Goal: Task Accomplishment & Management: Manage account settings

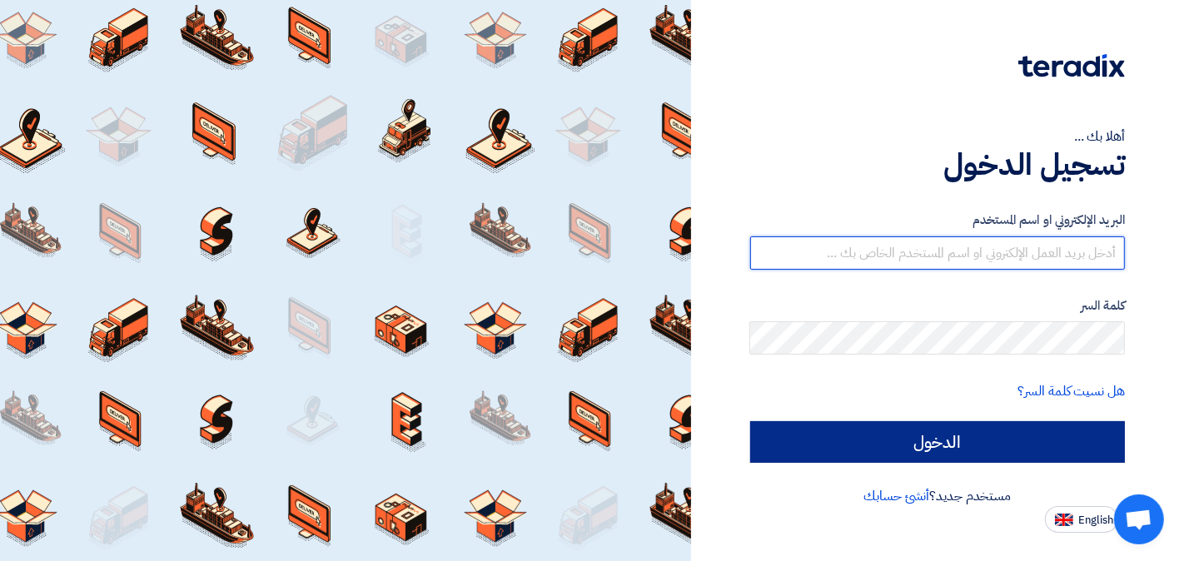
type input "[EMAIL_ADDRESS][DOMAIN_NAME]"
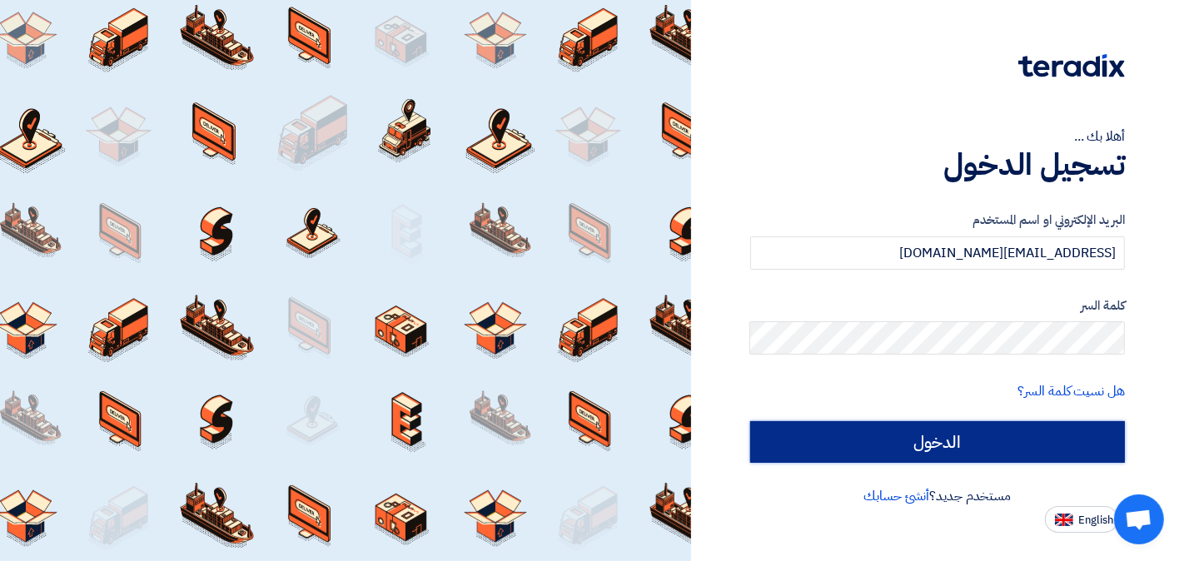
click at [936, 434] on input "الدخول" at bounding box center [937, 442] width 375 height 42
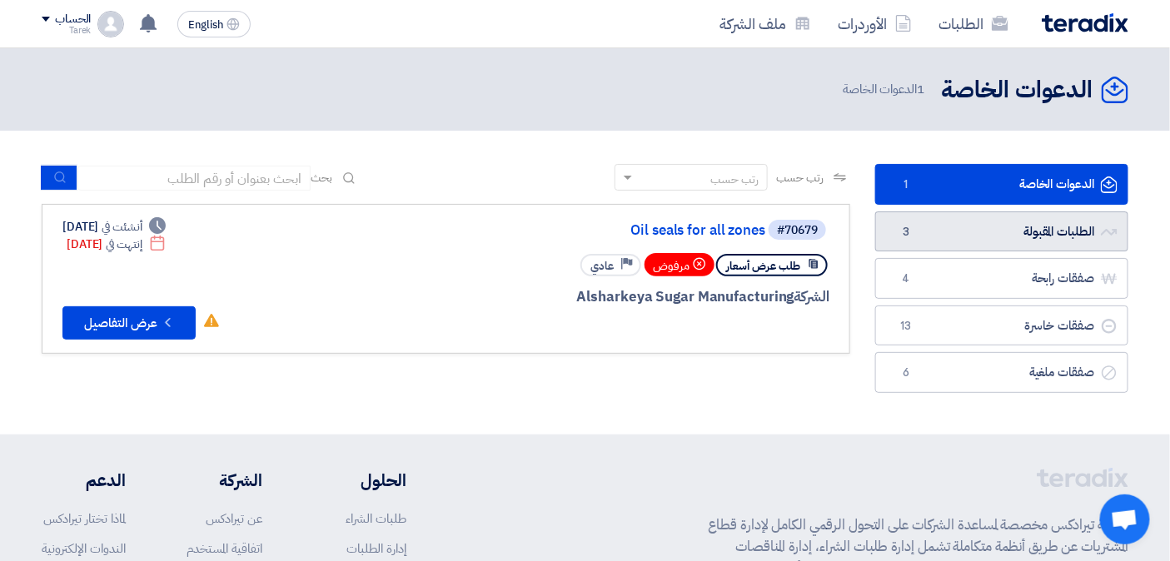
click at [937, 233] on link "الطلبات المقبولة الطلبات المقبولة 3" at bounding box center [1001, 231] width 253 height 41
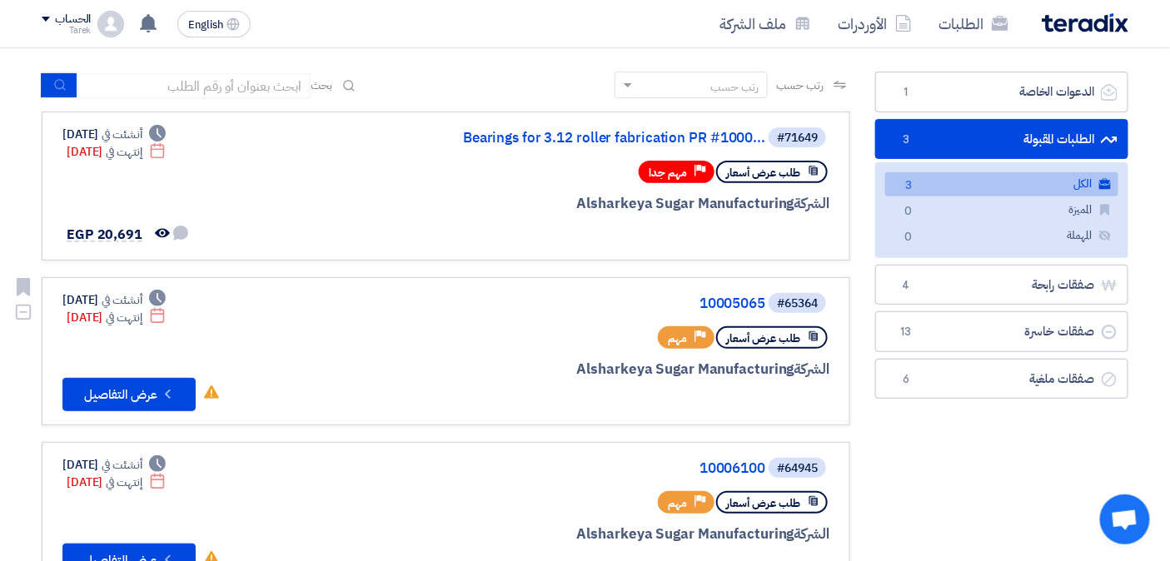
scroll to position [185, 0]
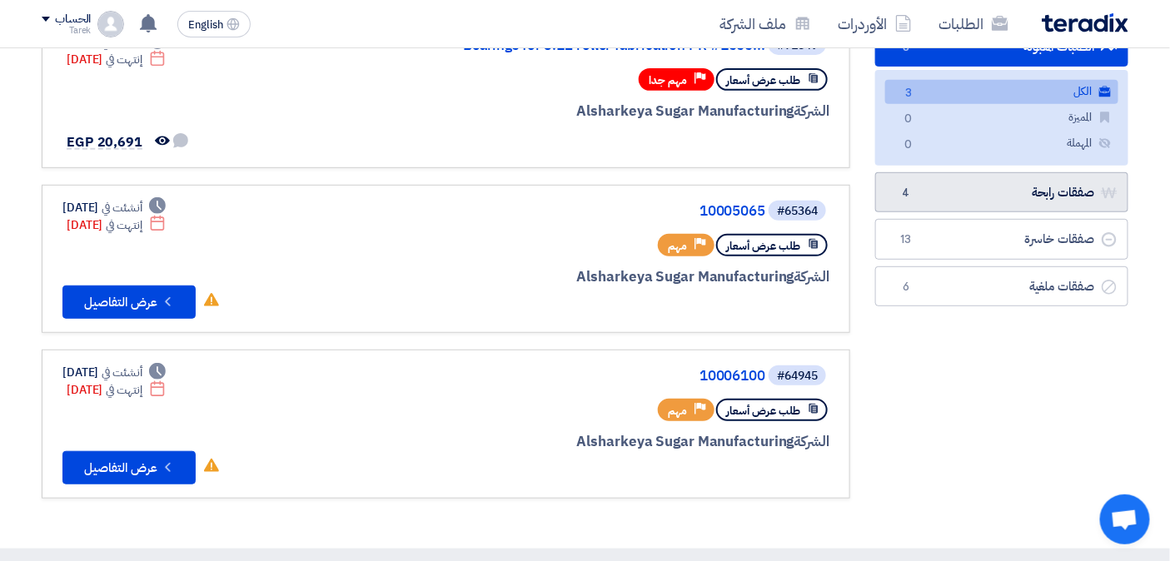
click at [969, 195] on link "صفقات رابحة صفقات رابحة 4" at bounding box center [1001, 192] width 253 height 41
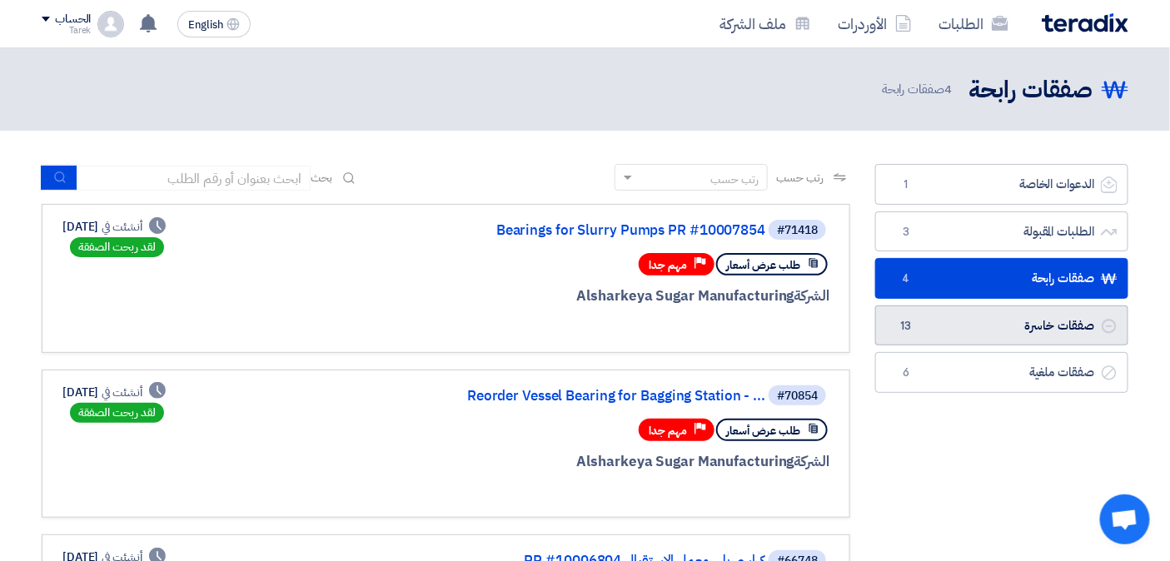
click at [950, 320] on link "صفقات خاسرة صفقات خاسرة 13" at bounding box center [1001, 325] width 253 height 41
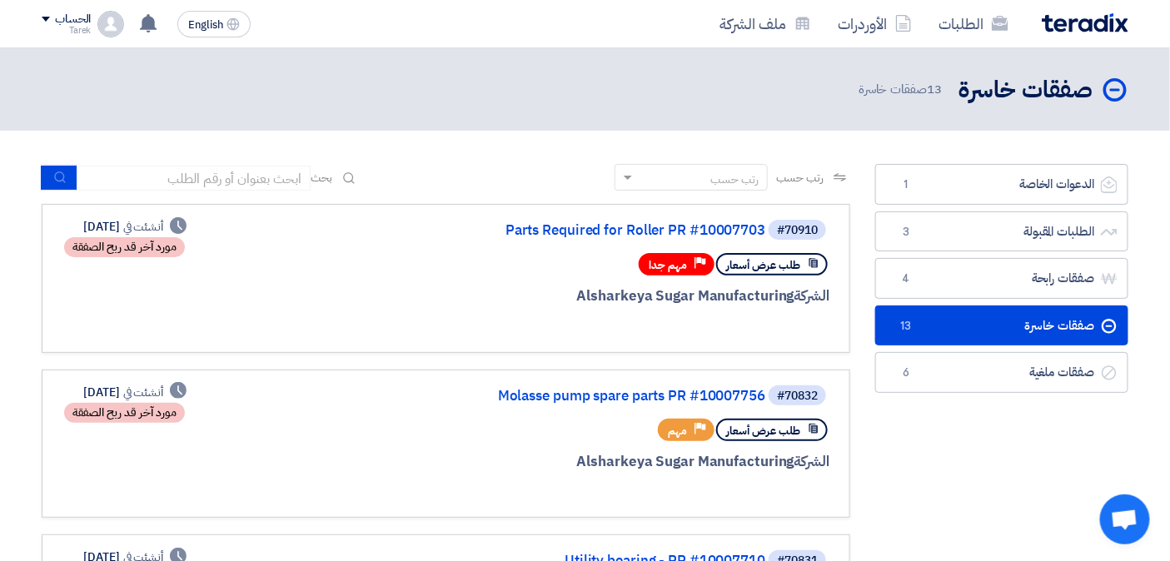
scroll to position [92, 0]
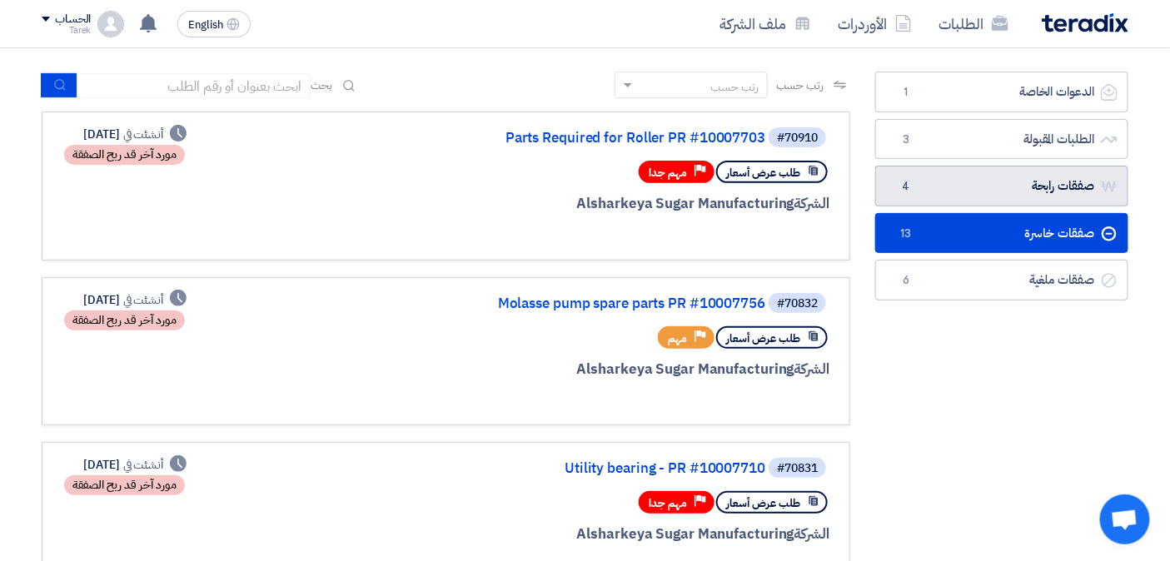
click at [1025, 193] on link "صفقات رابحة صفقات رابحة 4" at bounding box center [1001, 186] width 253 height 41
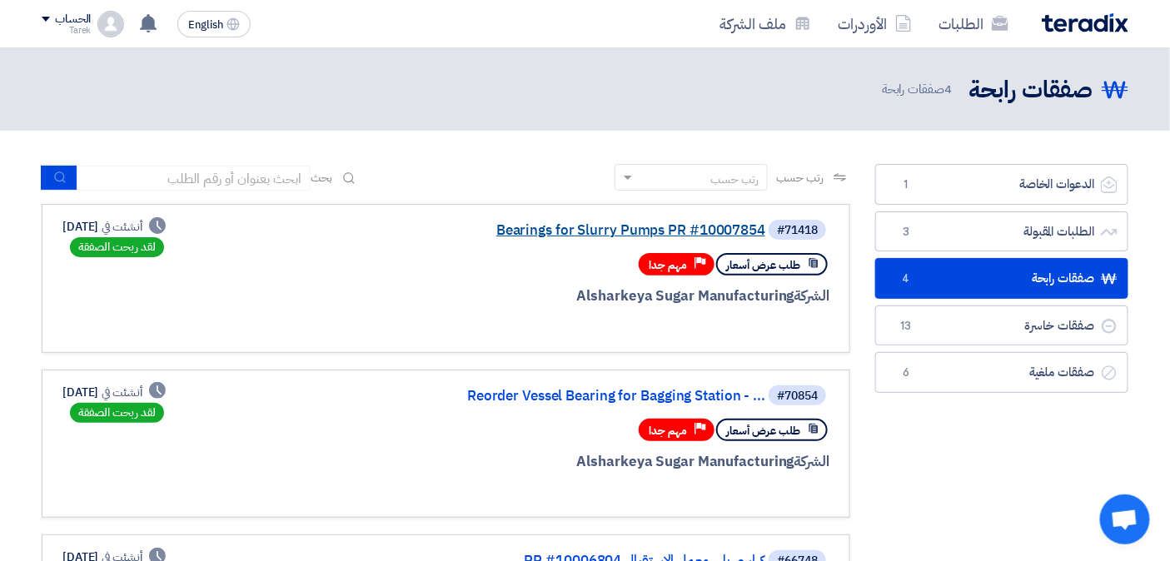
click at [635, 233] on link "Bearings for Slurry Pumps PR #10007854" at bounding box center [598, 230] width 333 height 15
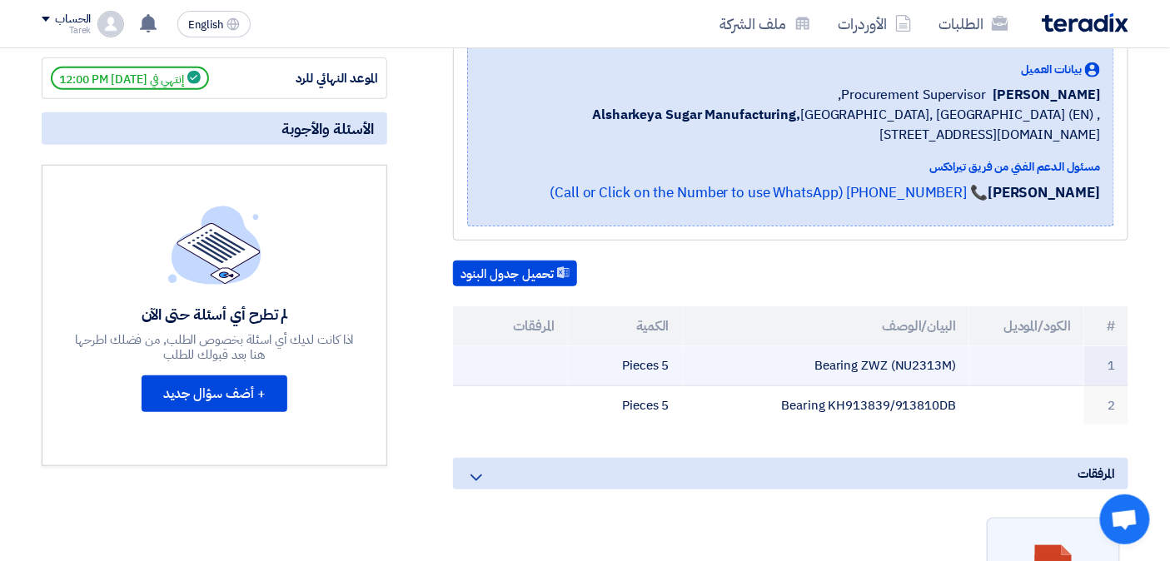
scroll to position [92, 0]
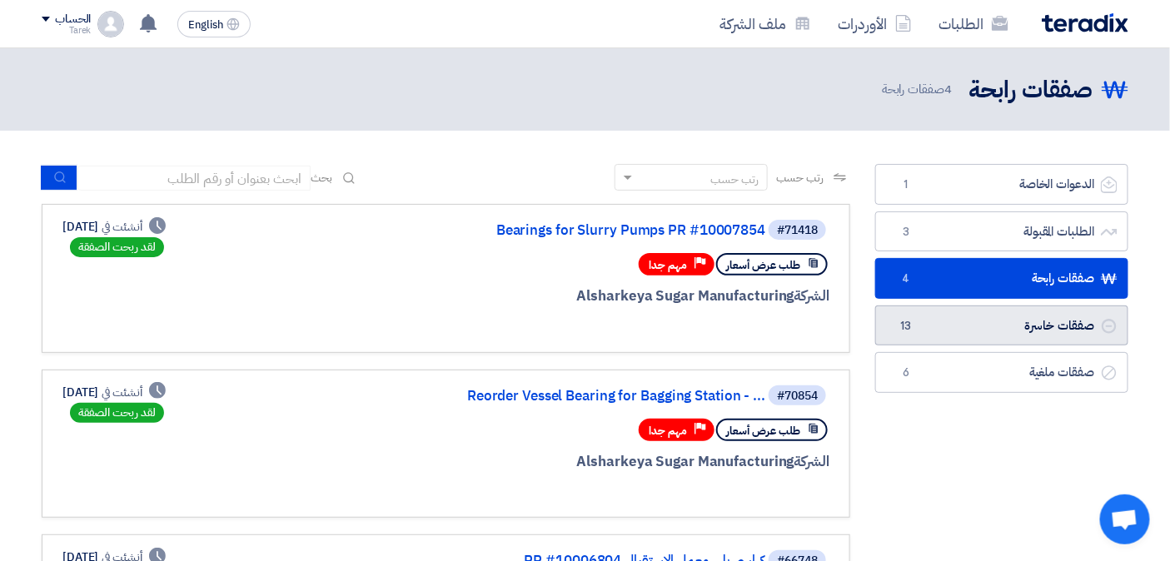
click at [964, 325] on link "صفقات خاسرة صفقات خاسرة 13" at bounding box center [1001, 325] width 253 height 41
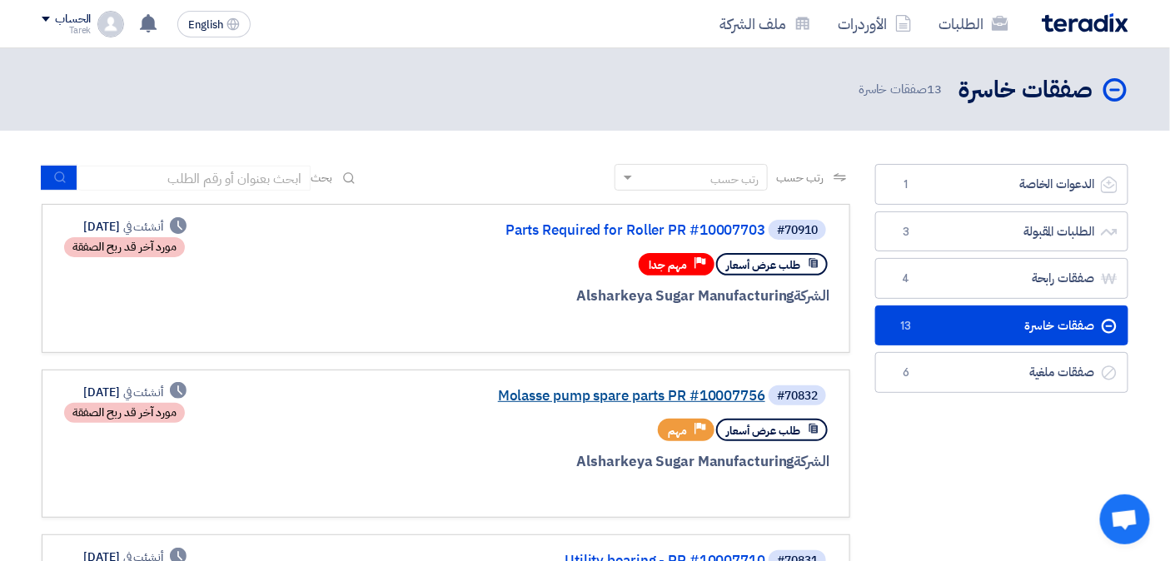
click at [597, 389] on link "Molasse pump spare parts PR #10007756" at bounding box center [598, 396] width 333 height 15
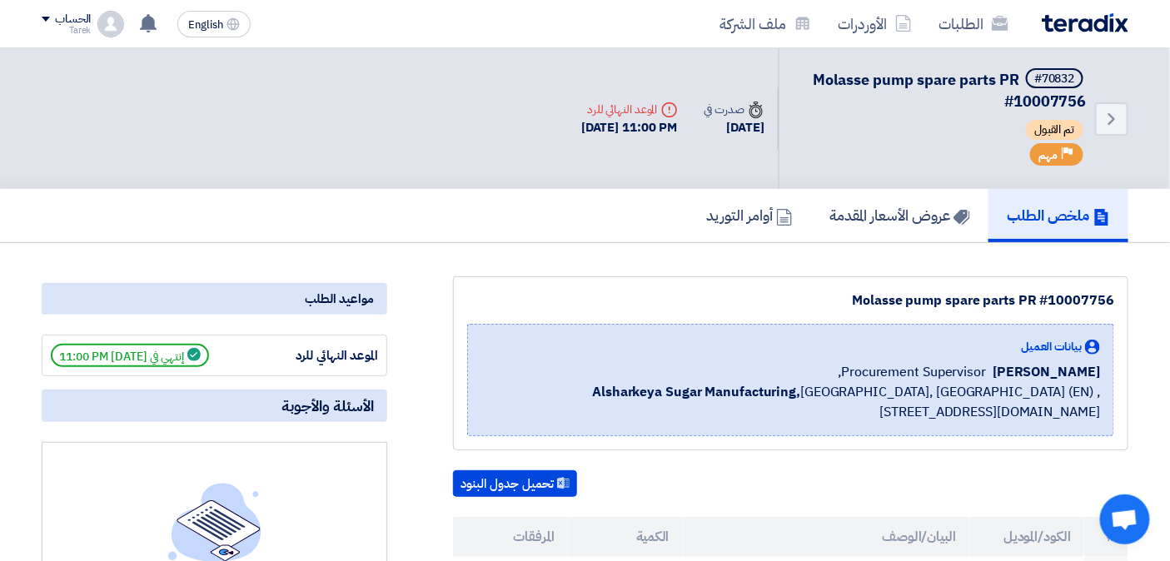
scroll to position [277, 0]
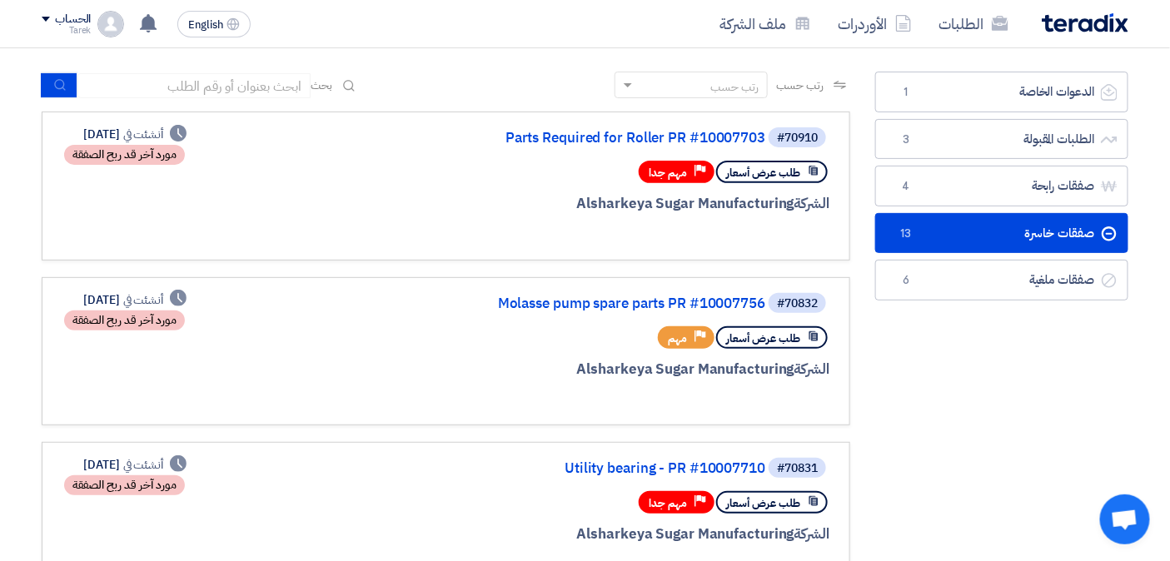
scroll to position [185, 0]
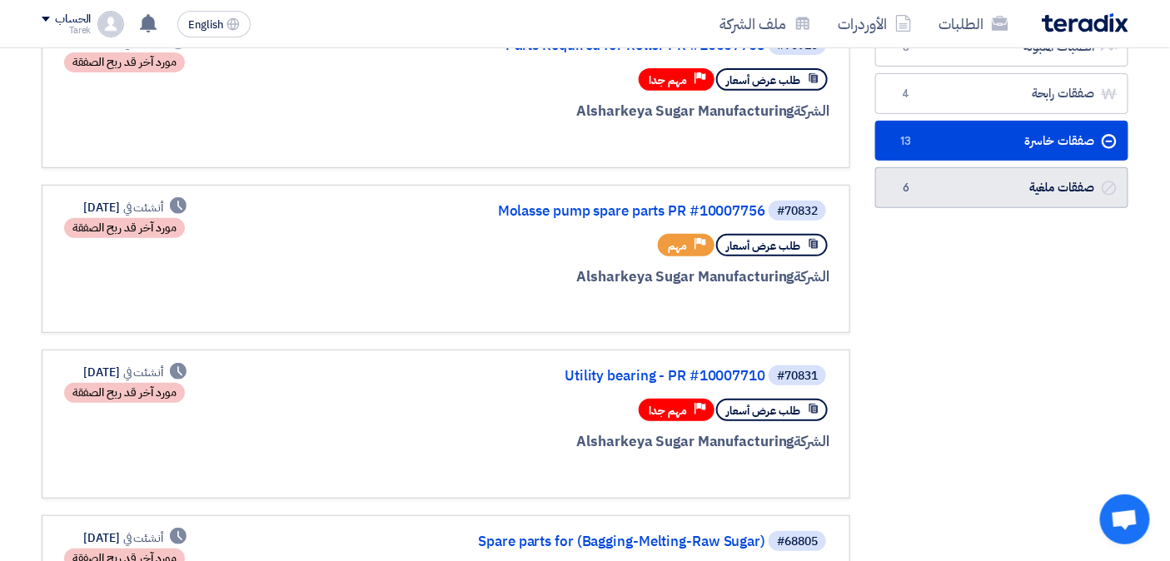
click at [993, 193] on link "صفقات ملغية صفقات ملغية 6" at bounding box center [1001, 187] width 253 height 41
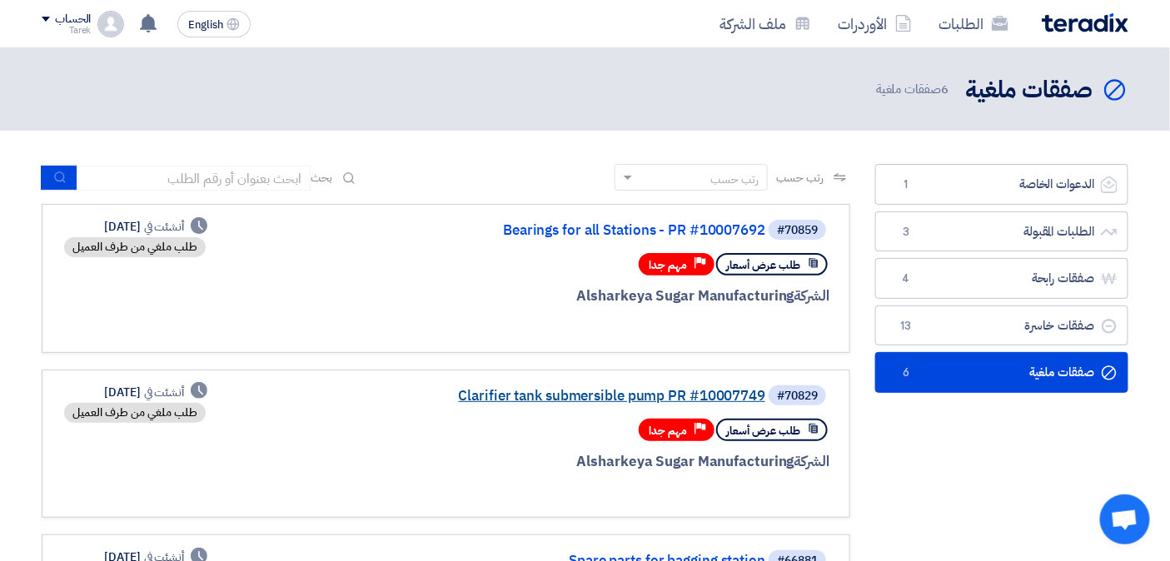
click at [553, 389] on link "Clarifier tank submersible pump PR #10007749" at bounding box center [598, 396] width 333 height 15
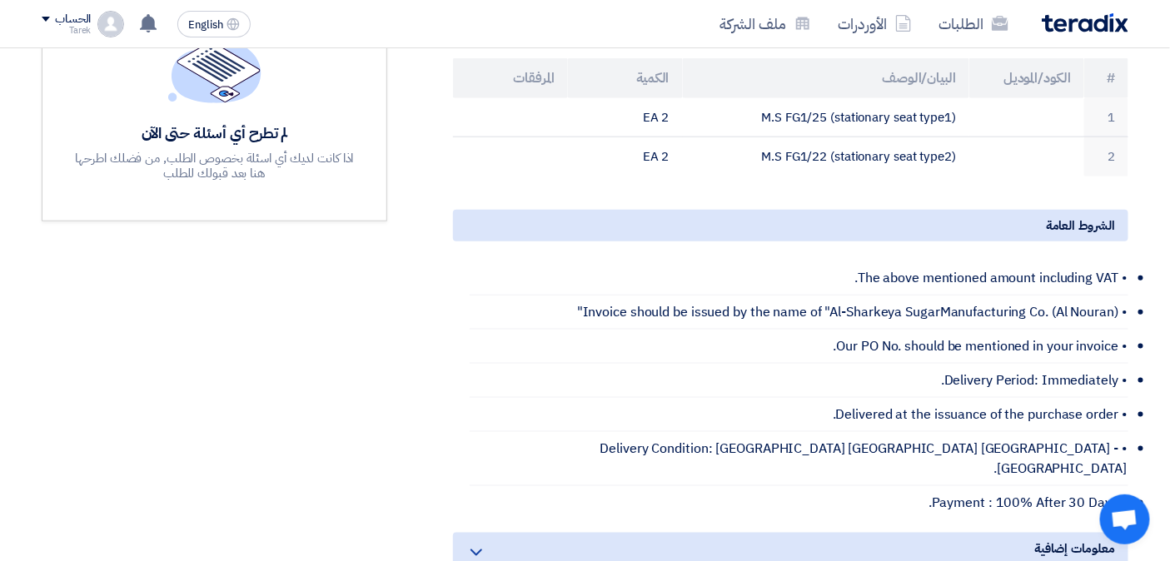
scroll to position [370, 0]
